Goal: Task Accomplishment & Management: Manage account settings

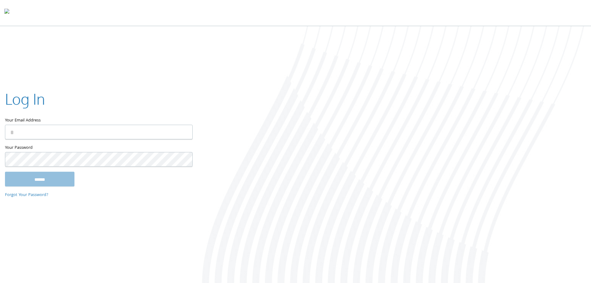
type input "**********"
click at [31, 179] on input "******" at bounding box center [39, 178] width 69 height 15
type input "**********"
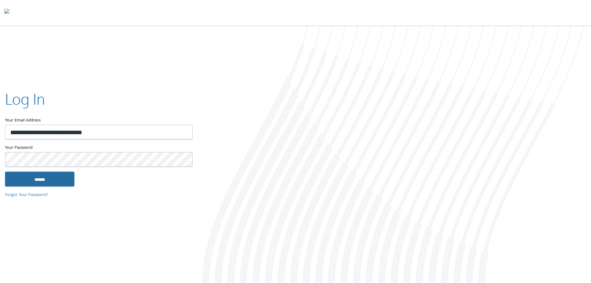
click at [42, 174] on input "******" at bounding box center [39, 178] width 69 height 15
